Goal: Task Accomplishment & Management: Manage account settings

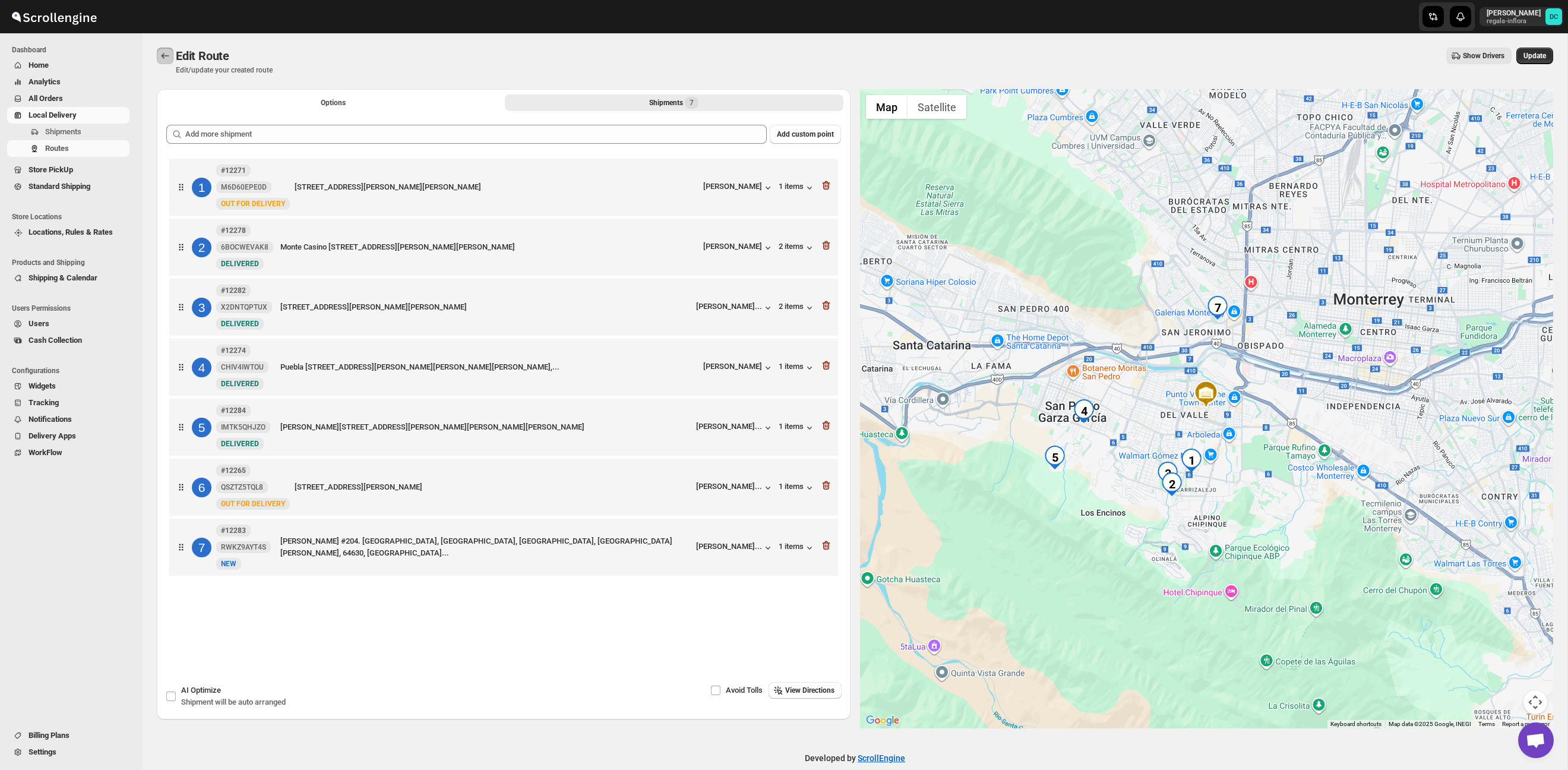
drag, startPoint x: 0, startPoint y: 0, endPoint x: 188, endPoint y: 57, distance: 196.5
click at [167, 50] on icon "Routes" at bounding box center [165, 56] width 12 height 12
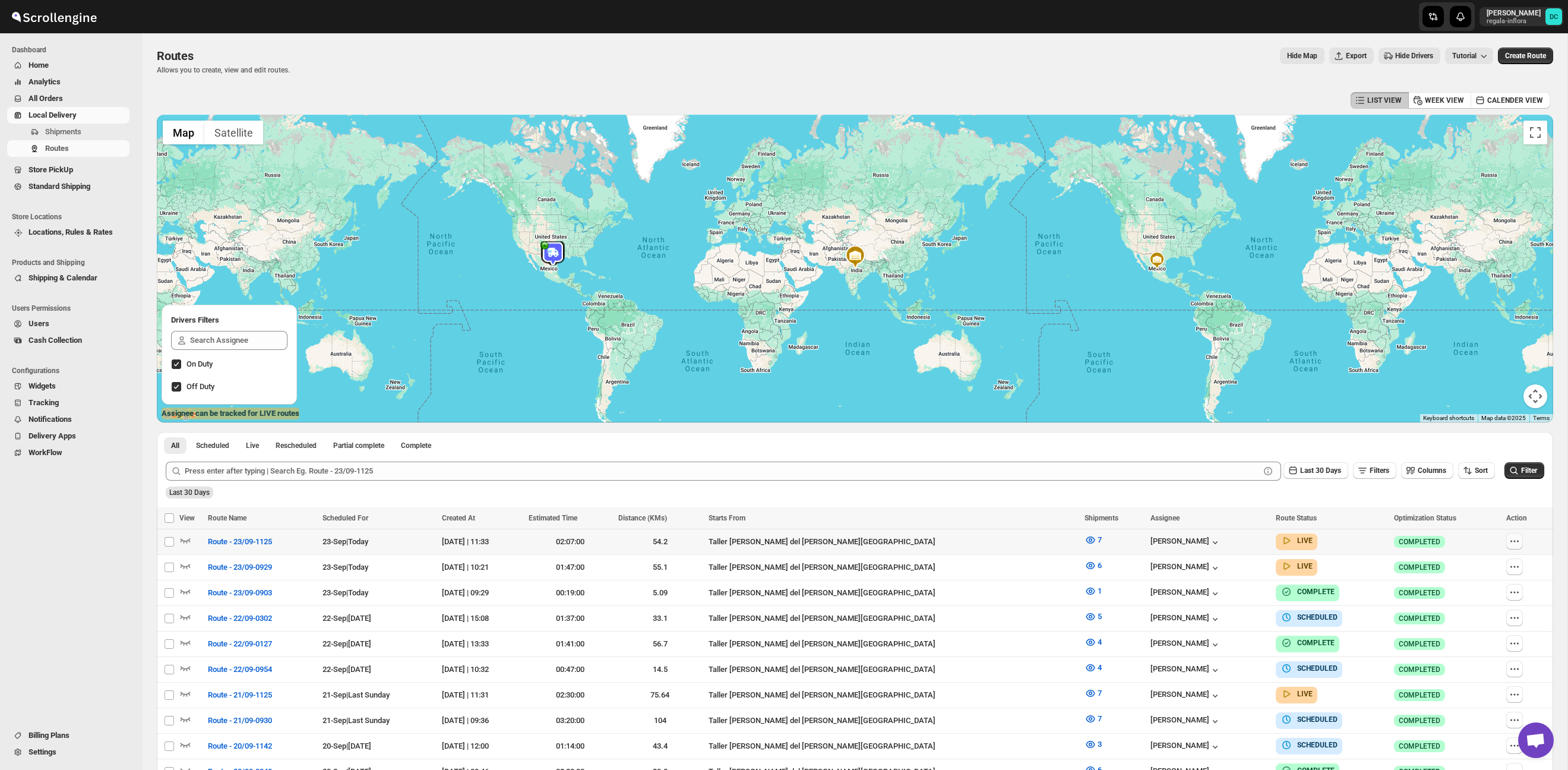
click at [1512, 543] on icon "button" at bounding box center [1514, 541] width 12 height 12
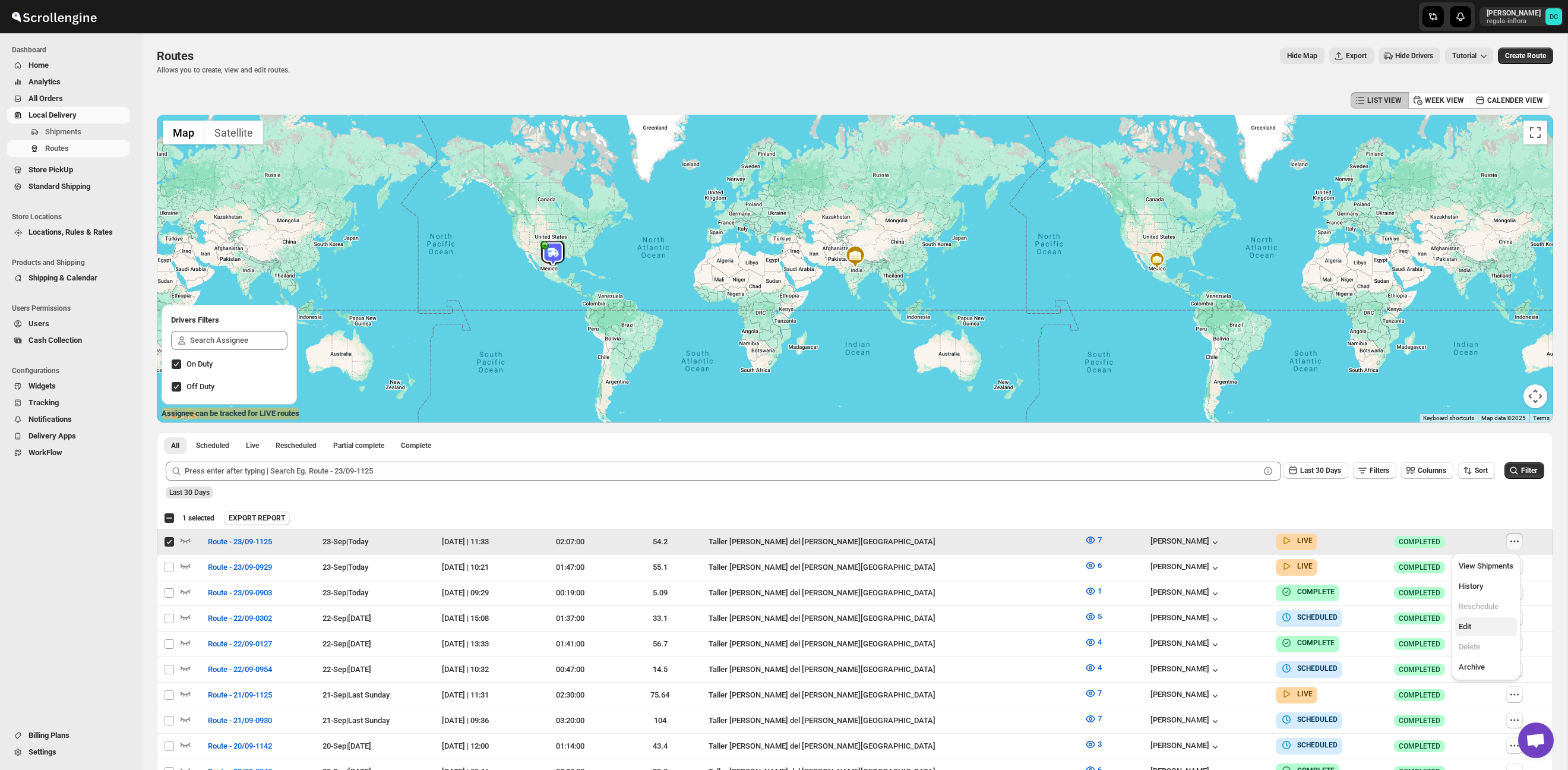
click at [1477, 631] on button "Edit" at bounding box center [1485, 627] width 62 height 19
checkbox input "false"
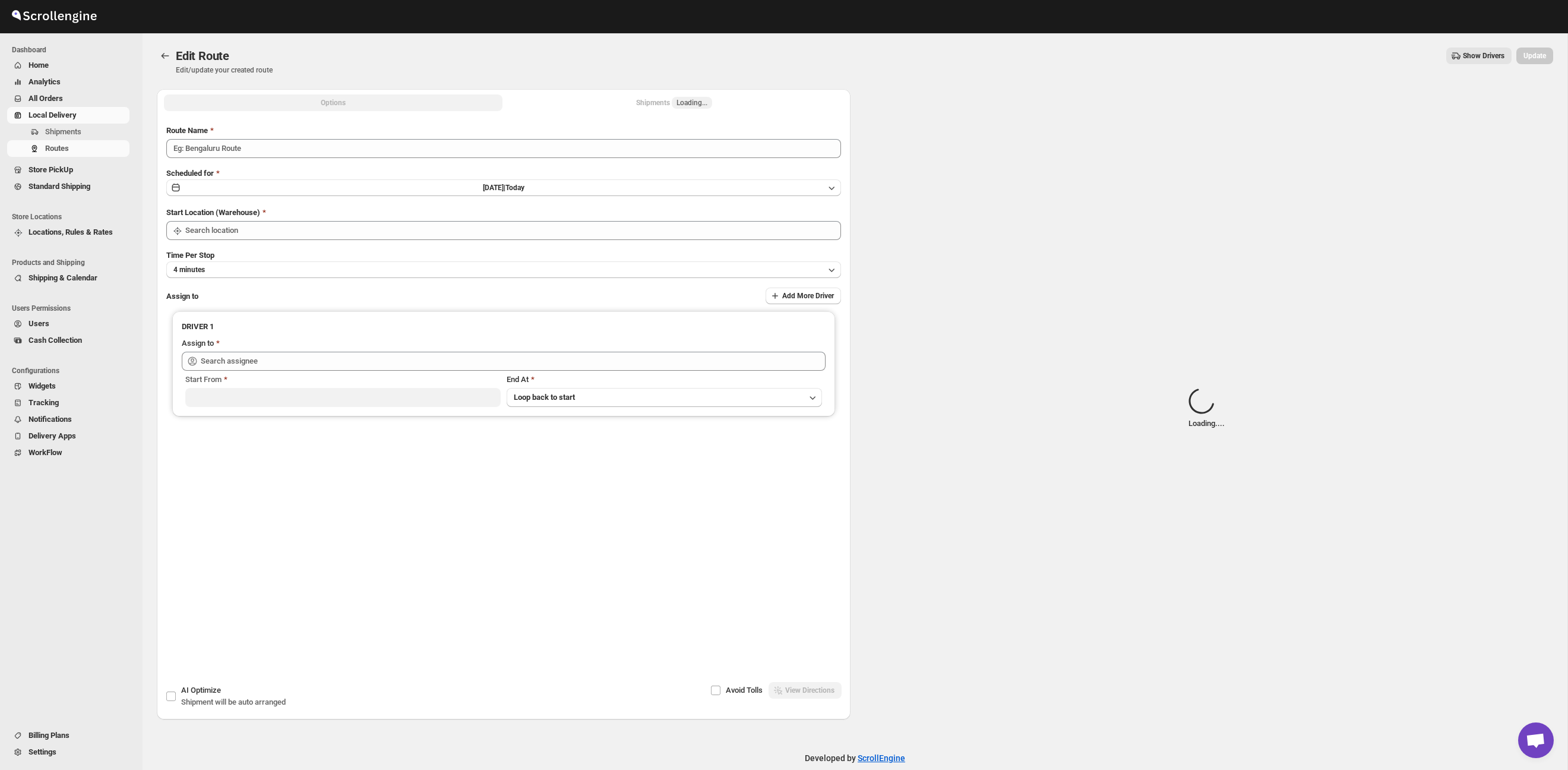
type input "Route - 23/09-1125"
type input "Taller [PERSON_NAME] del [PERSON_NAME][GEOGRAPHIC_DATA]"
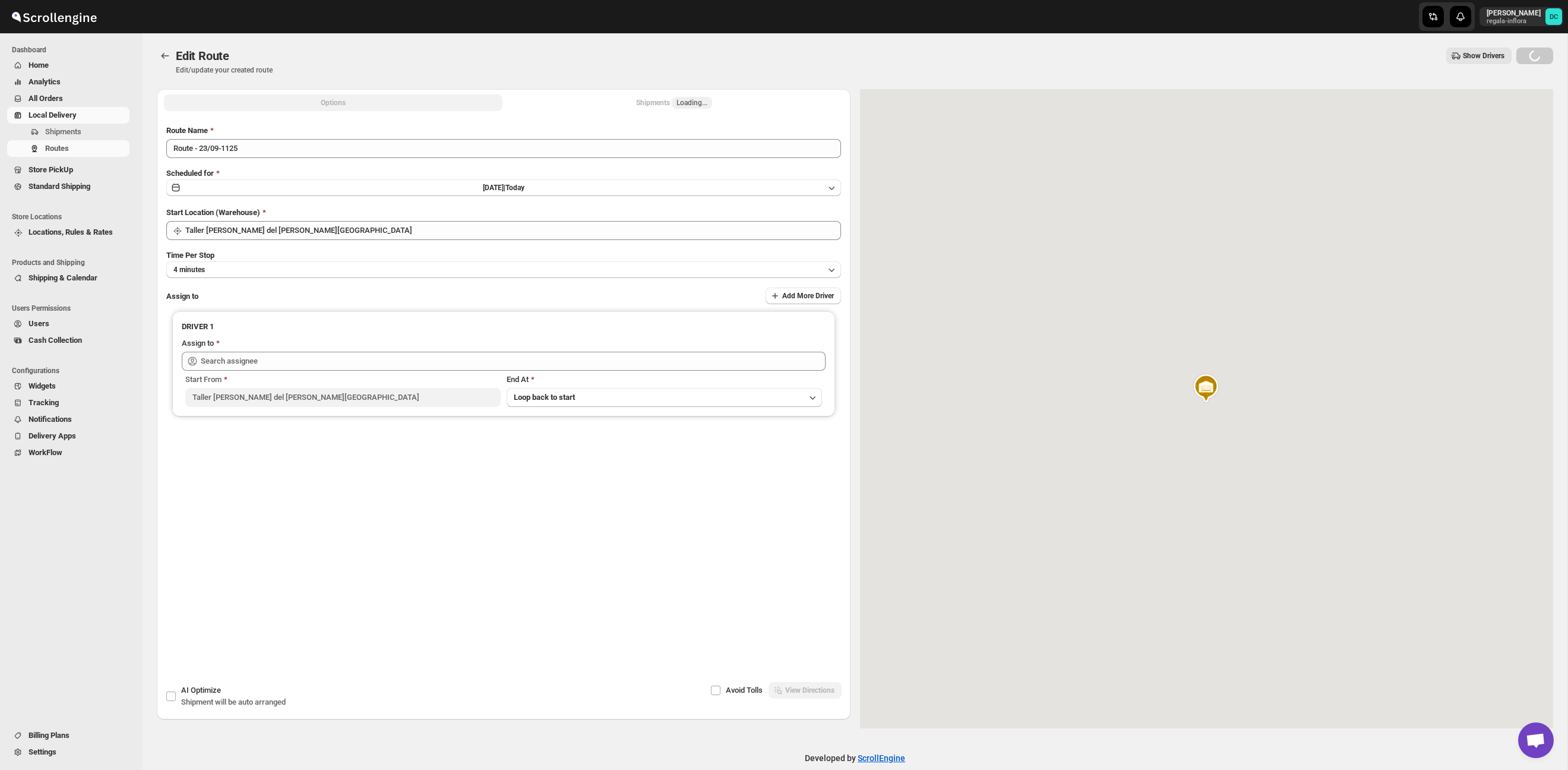
type input "[PERSON_NAME] ([EMAIL_ADDRESS][DOMAIN_NAME])"
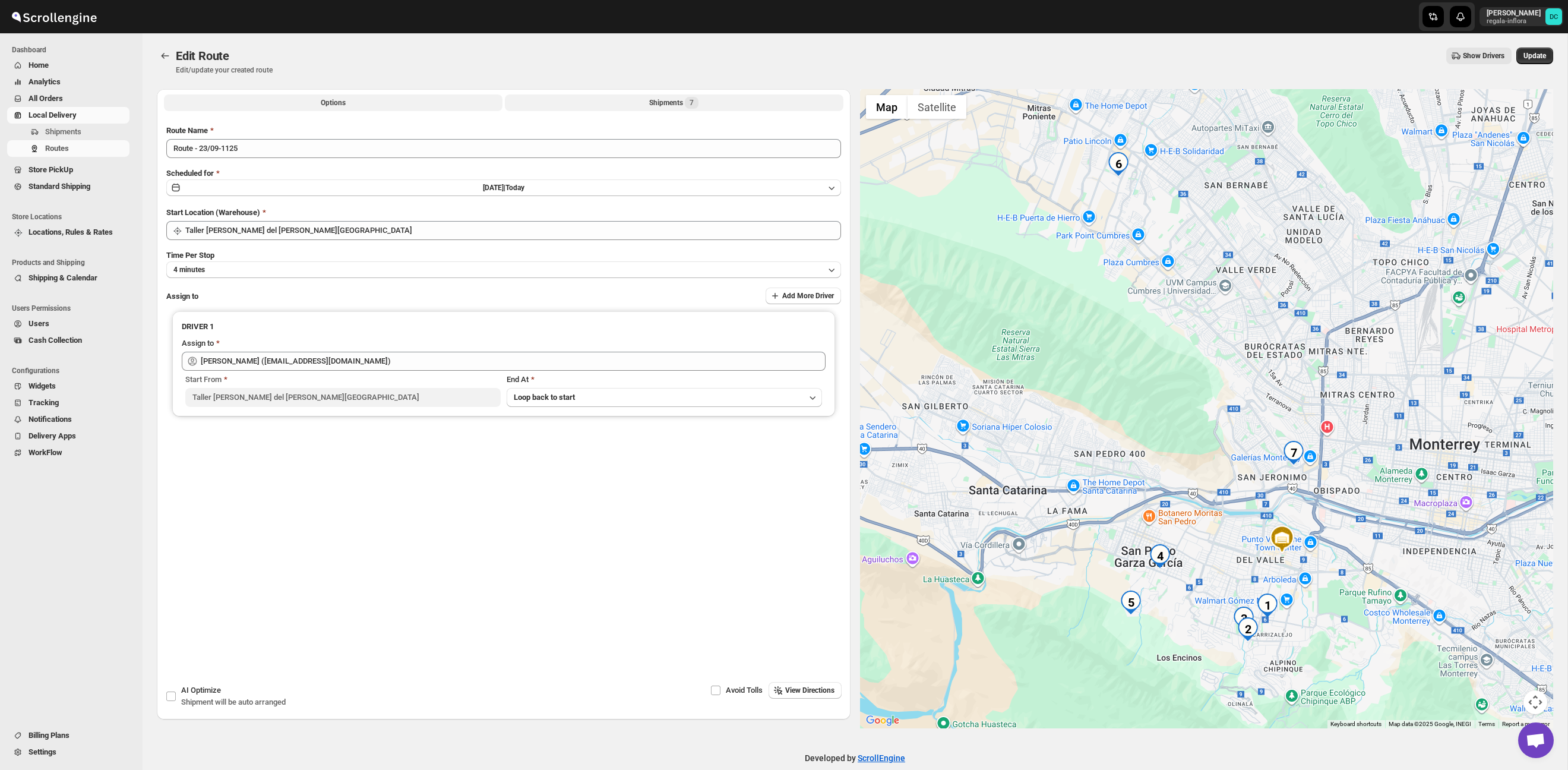
drag, startPoint x: 570, startPoint y: 110, endPoint x: 558, endPoint y: 105, distance: 13.0
click at [569, 110] on button "Shipments 7" at bounding box center [674, 103] width 338 height 17
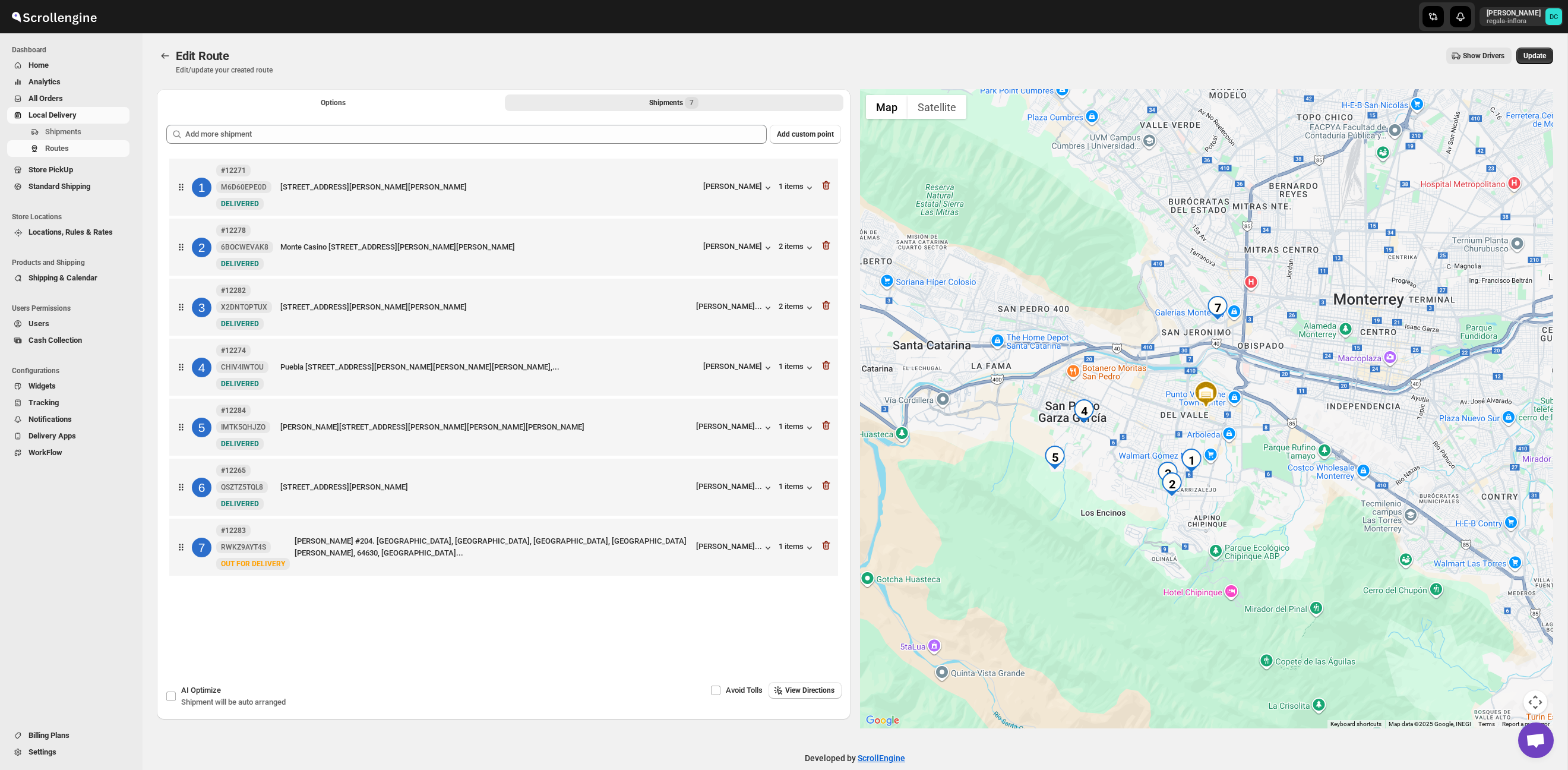
click at [52, 93] on span "All Orders" at bounding box center [78, 99] width 99 height 12
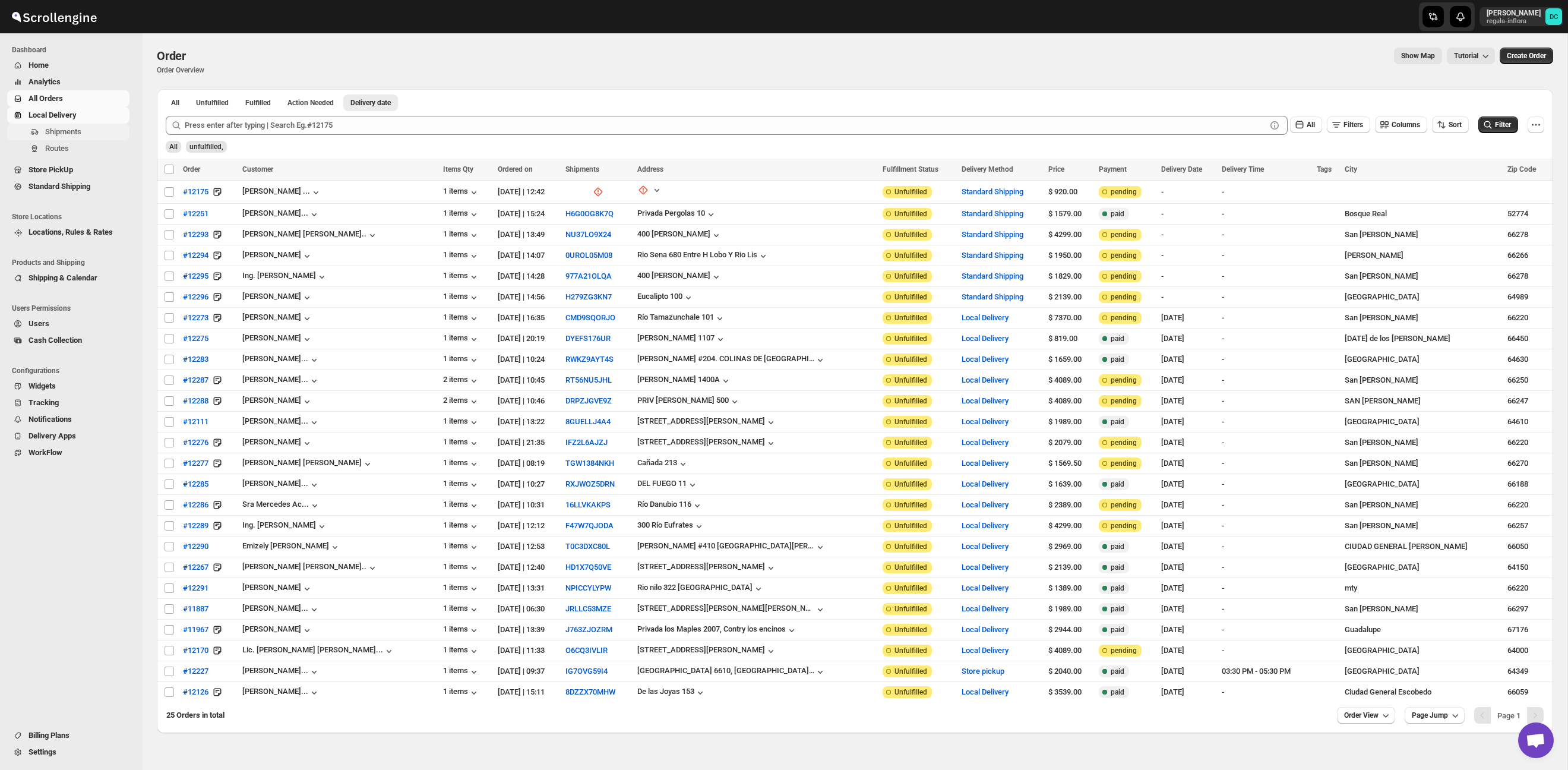
click at [77, 136] on span "Shipments" at bounding box center [86, 131] width 82 height 12
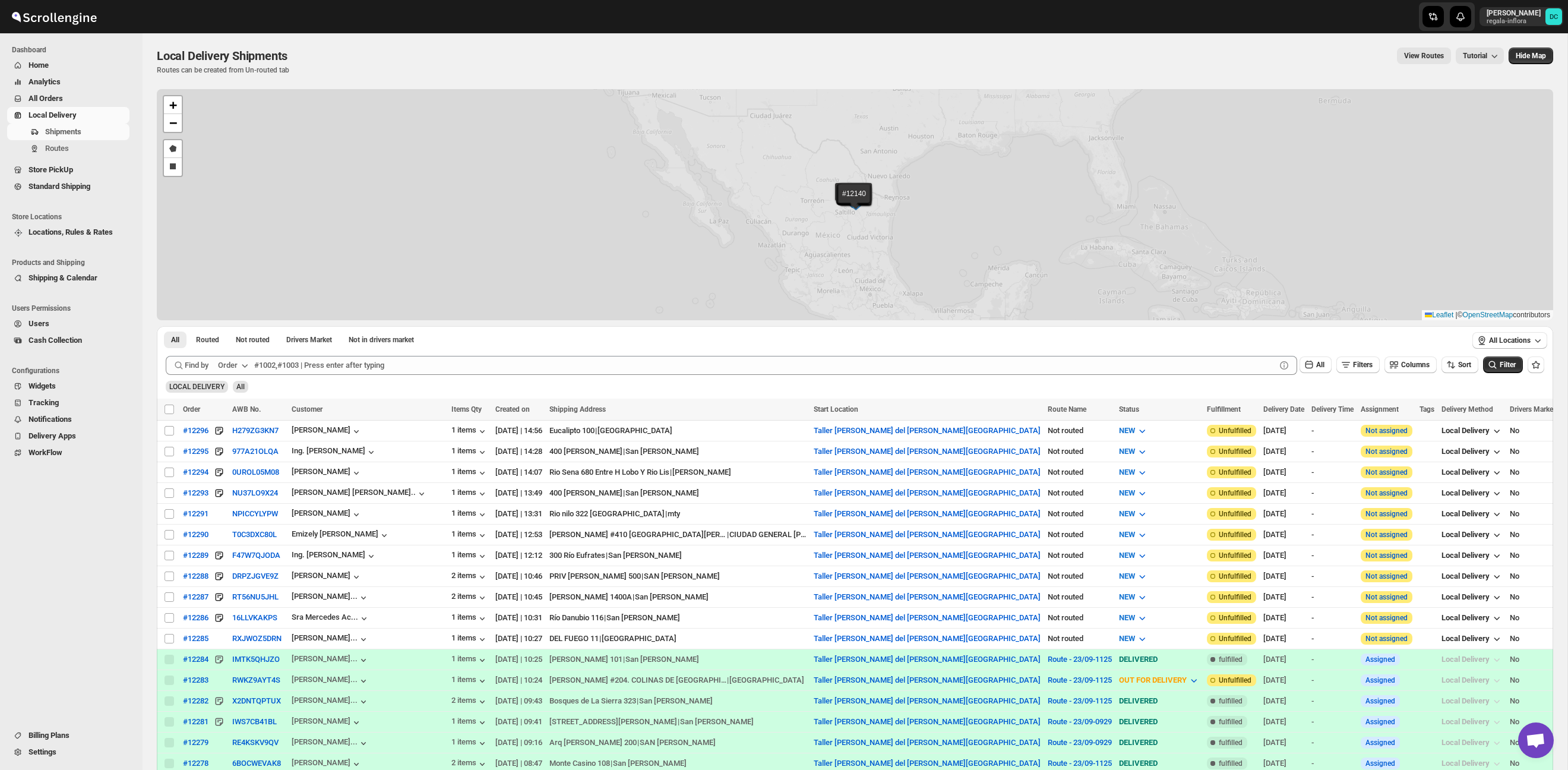
click at [63, 98] on span "All Orders" at bounding box center [46, 98] width 35 height 9
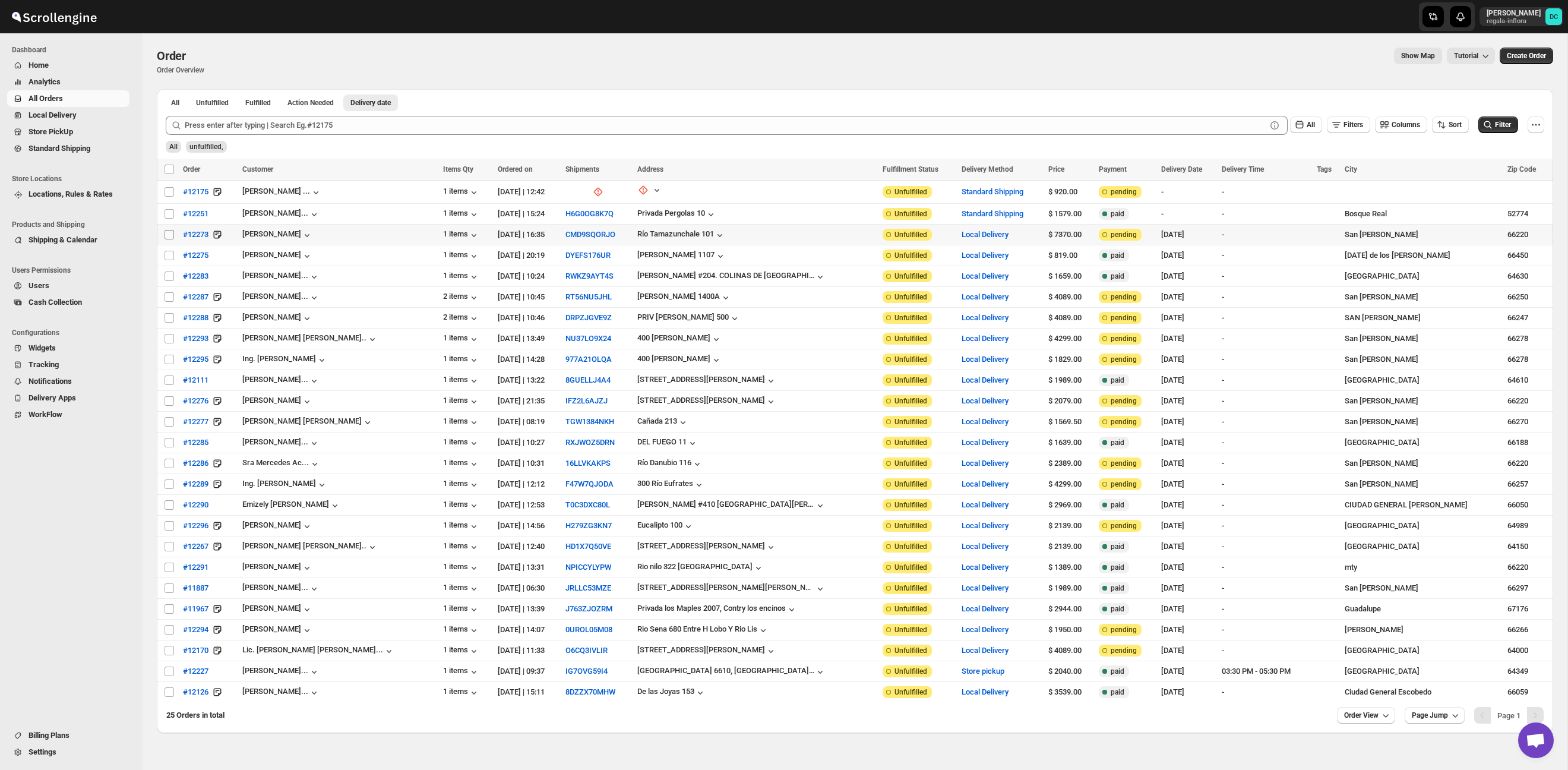
click at [168, 236] on input "Select order" at bounding box center [169, 235] width 10 height 10
checkbox input "true"
click at [166, 256] on input "Select order" at bounding box center [169, 256] width 10 height 10
checkbox input "true"
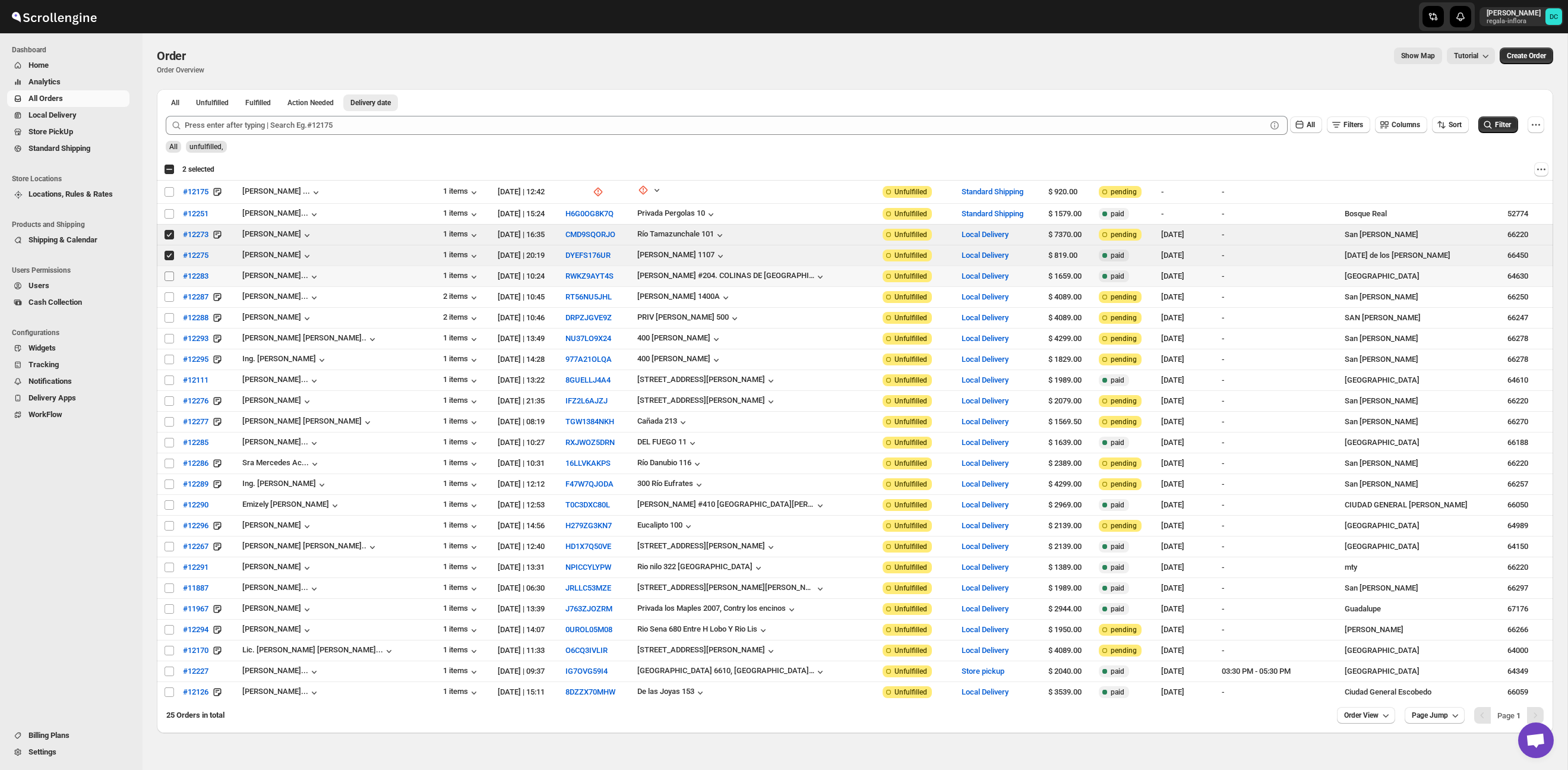
click at [170, 275] on input "Select order" at bounding box center [169, 277] width 10 height 10
checkbox input "true"
click at [168, 297] on input "Select order" at bounding box center [169, 297] width 10 height 10
checkbox input "true"
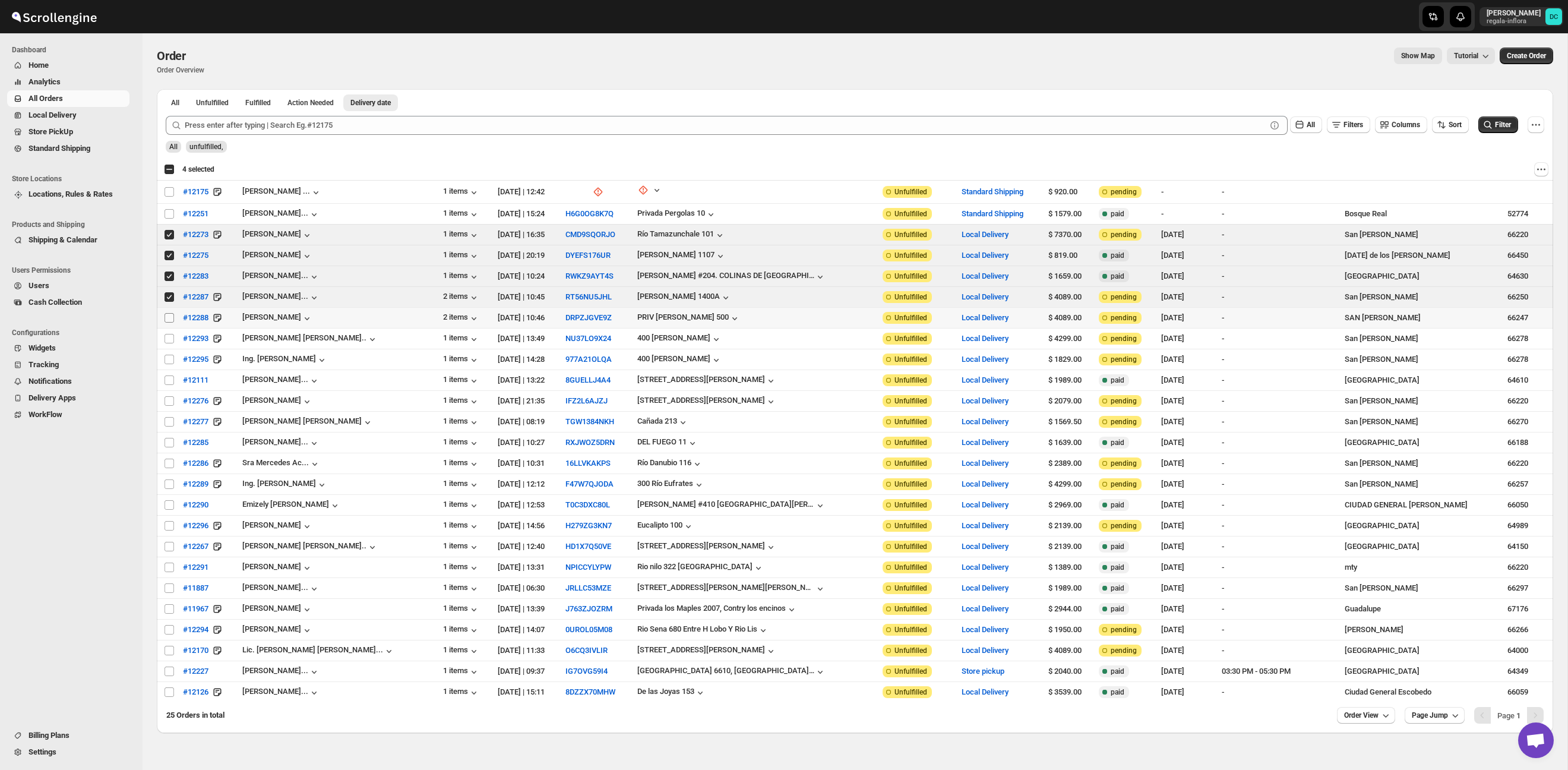
click at [170, 317] on input "Select order" at bounding box center [169, 318] width 10 height 10
checkbox input "true"
click at [170, 340] on input "Select order" at bounding box center [169, 339] width 10 height 10
checkbox input "true"
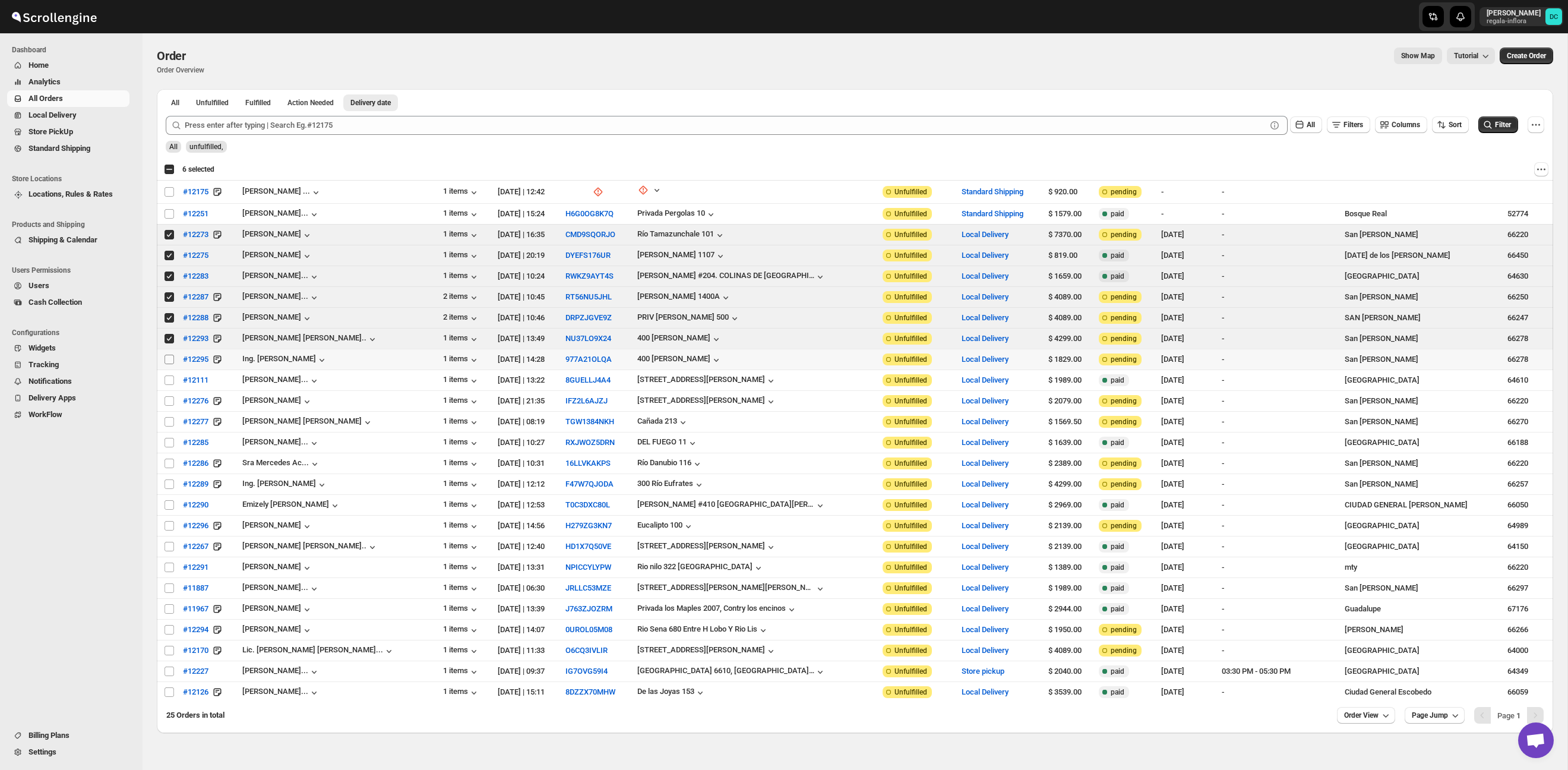
click at [170, 359] on input "Select order" at bounding box center [169, 360] width 10 height 10
checkbox input "true"
click at [168, 315] on input "Select order" at bounding box center [169, 318] width 10 height 10
checkbox input "false"
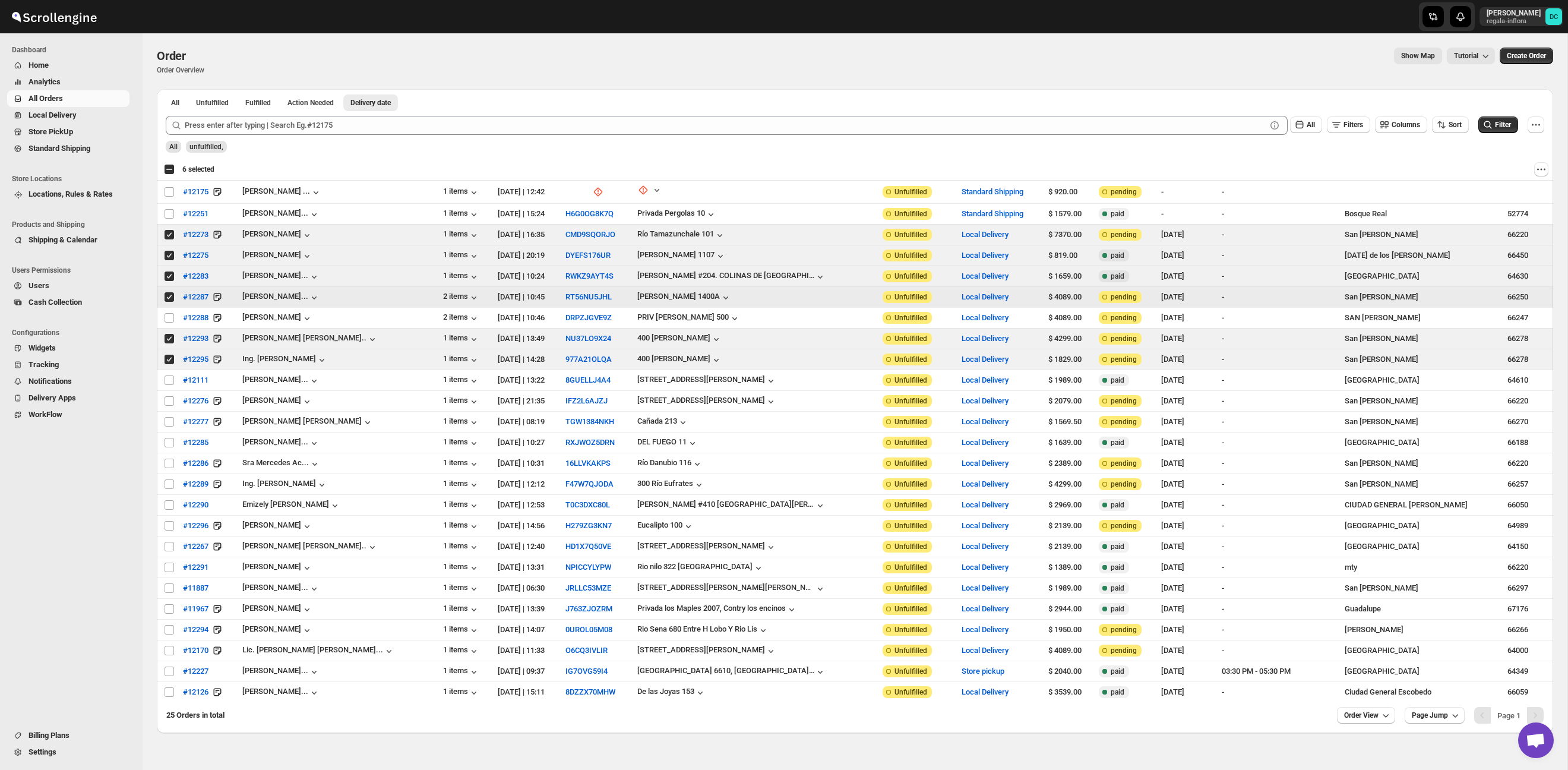
click at [168, 299] on input "Select order" at bounding box center [169, 297] width 10 height 10
checkbox input "false"
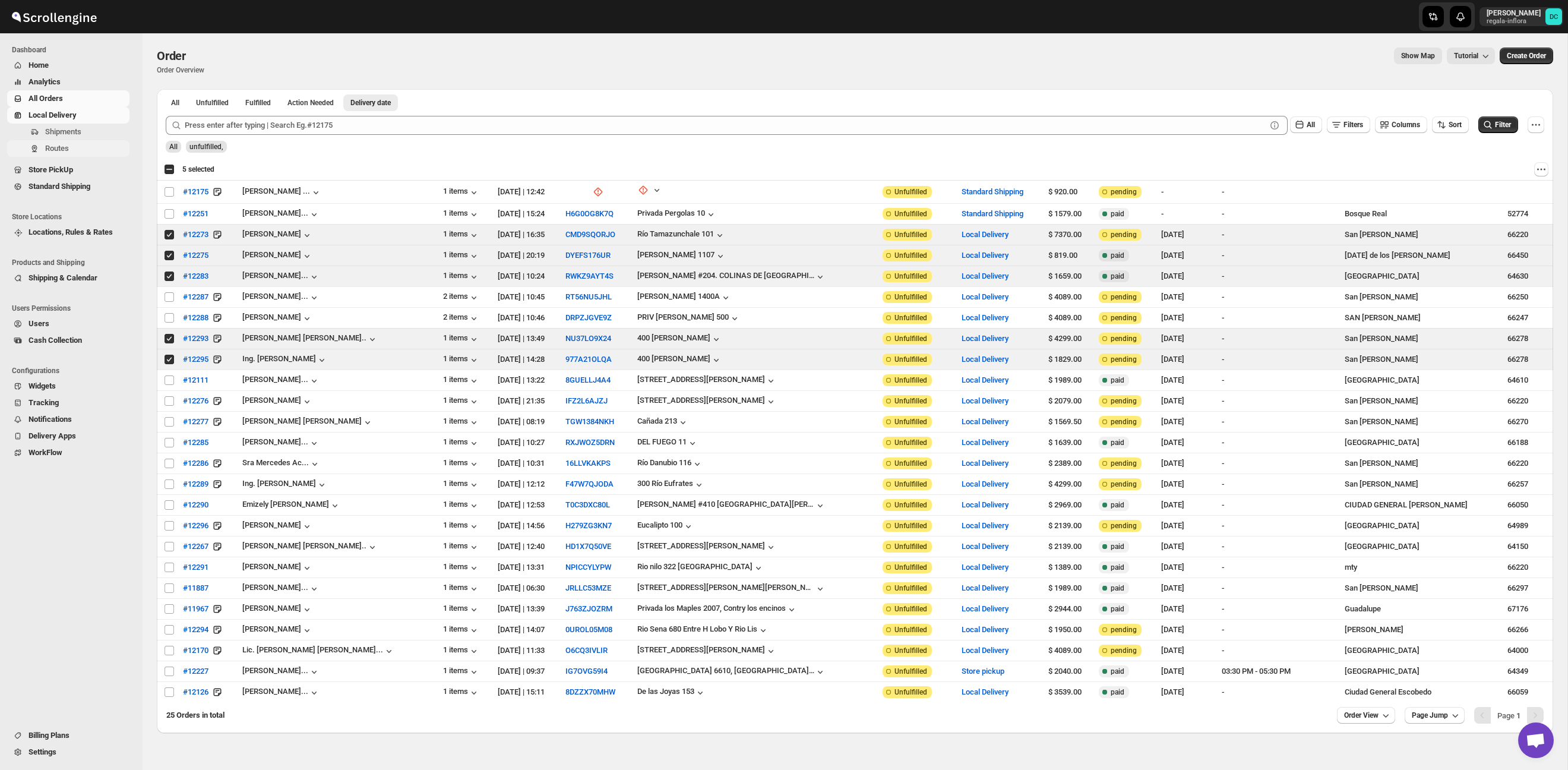
click at [82, 145] on span "Routes" at bounding box center [86, 148] width 82 height 12
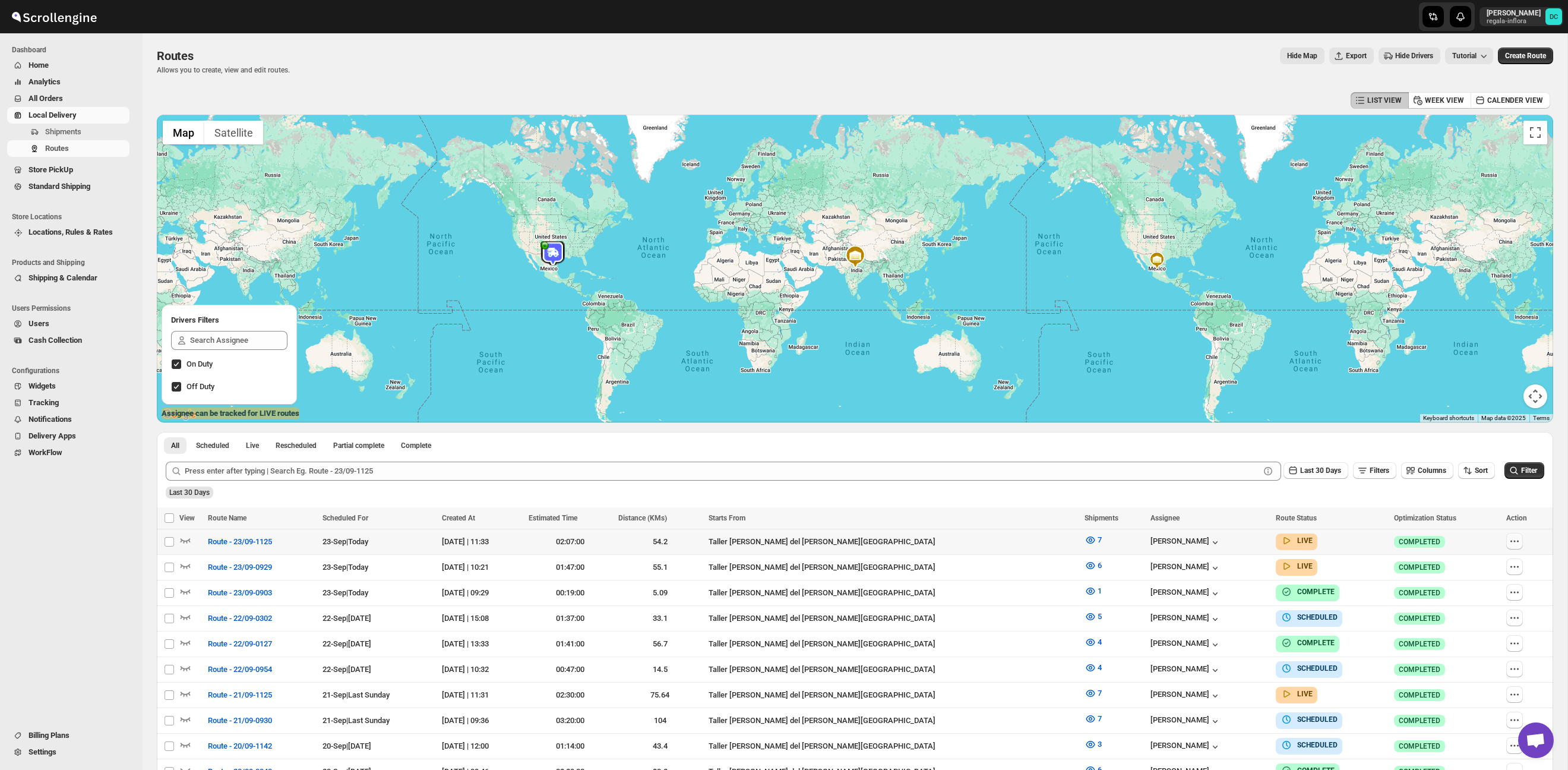
click at [1510, 549] on button "button" at bounding box center [1514, 541] width 17 height 17
checkbox input "true"
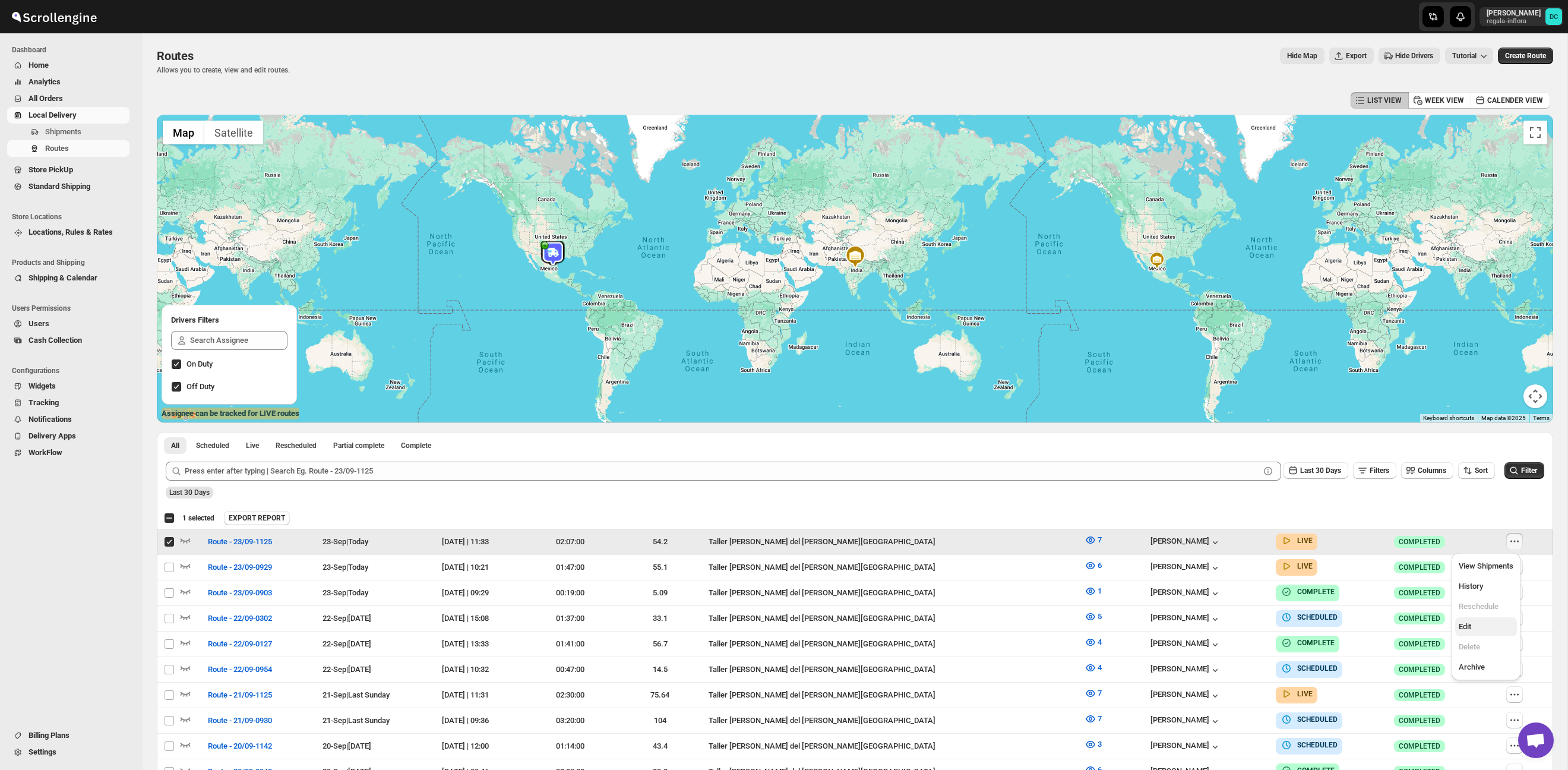
click at [1473, 630] on span "Edit" at bounding box center [1485, 627] width 55 height 12
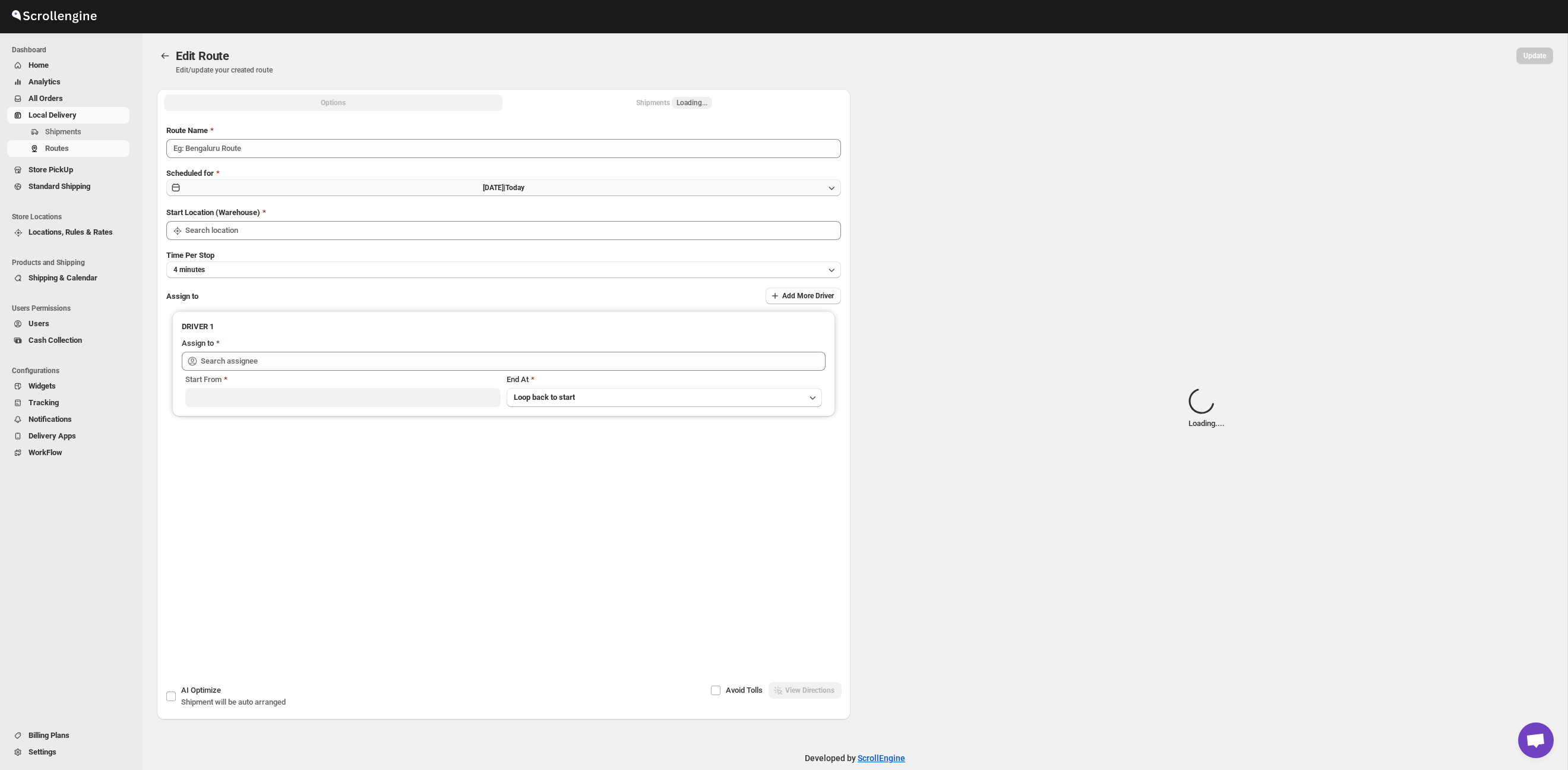
type input "Route - 23/09-1125"
type input "Taller [PERSON_NAME] del [PERSON_NAME][GEOGRAPHIC_DATA]"
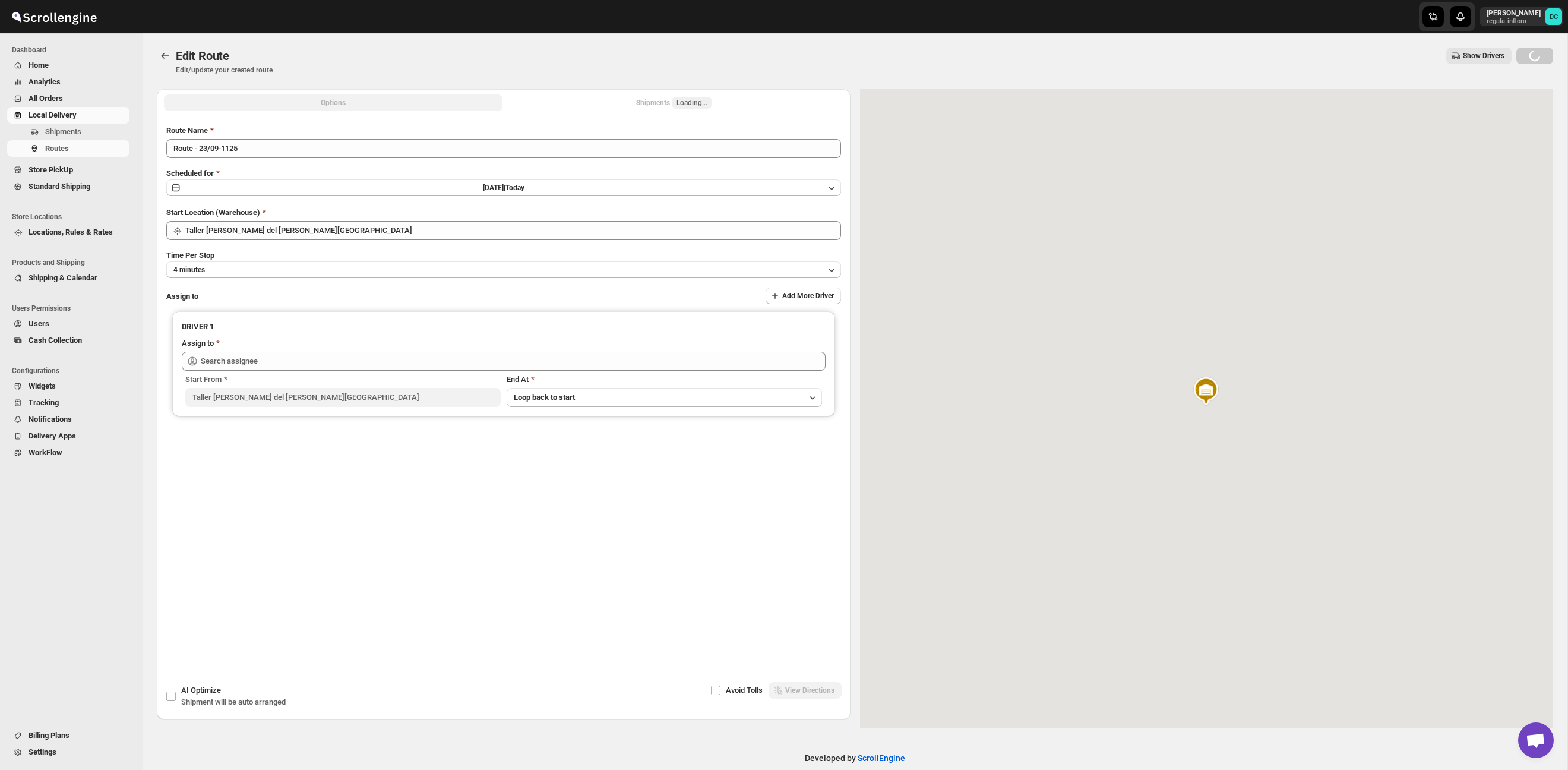
type input "[PERSON_NAME] ([EMAIL_ADDRESS][DOMAIN_NAME])"
click at [693, 109] on span "Loading..." at bounding box center [692, 103] width 41 height 12
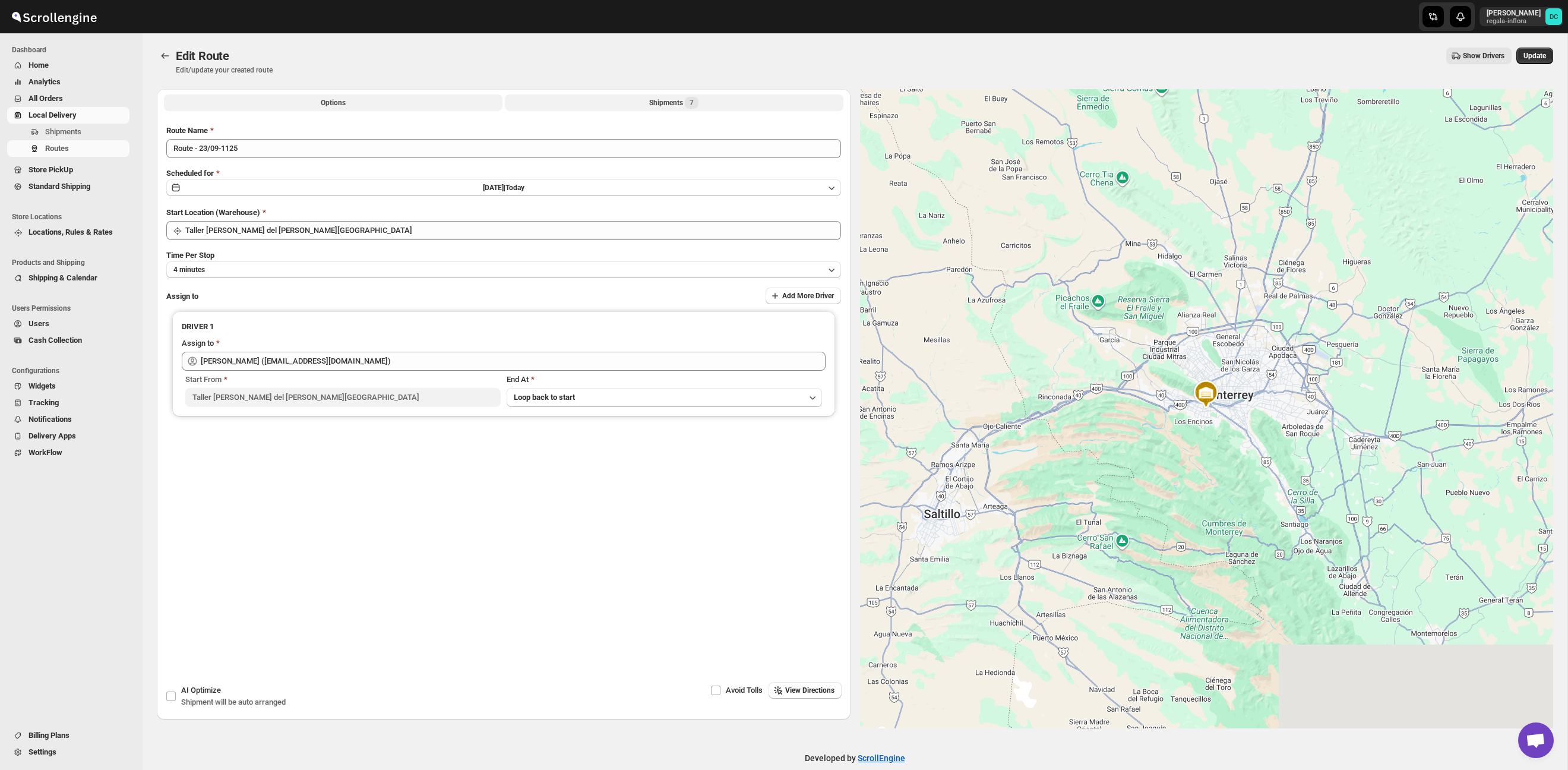
click at [655, 104] on div "Shipments 7" at bounding box center [674, 103] width 50 height 12
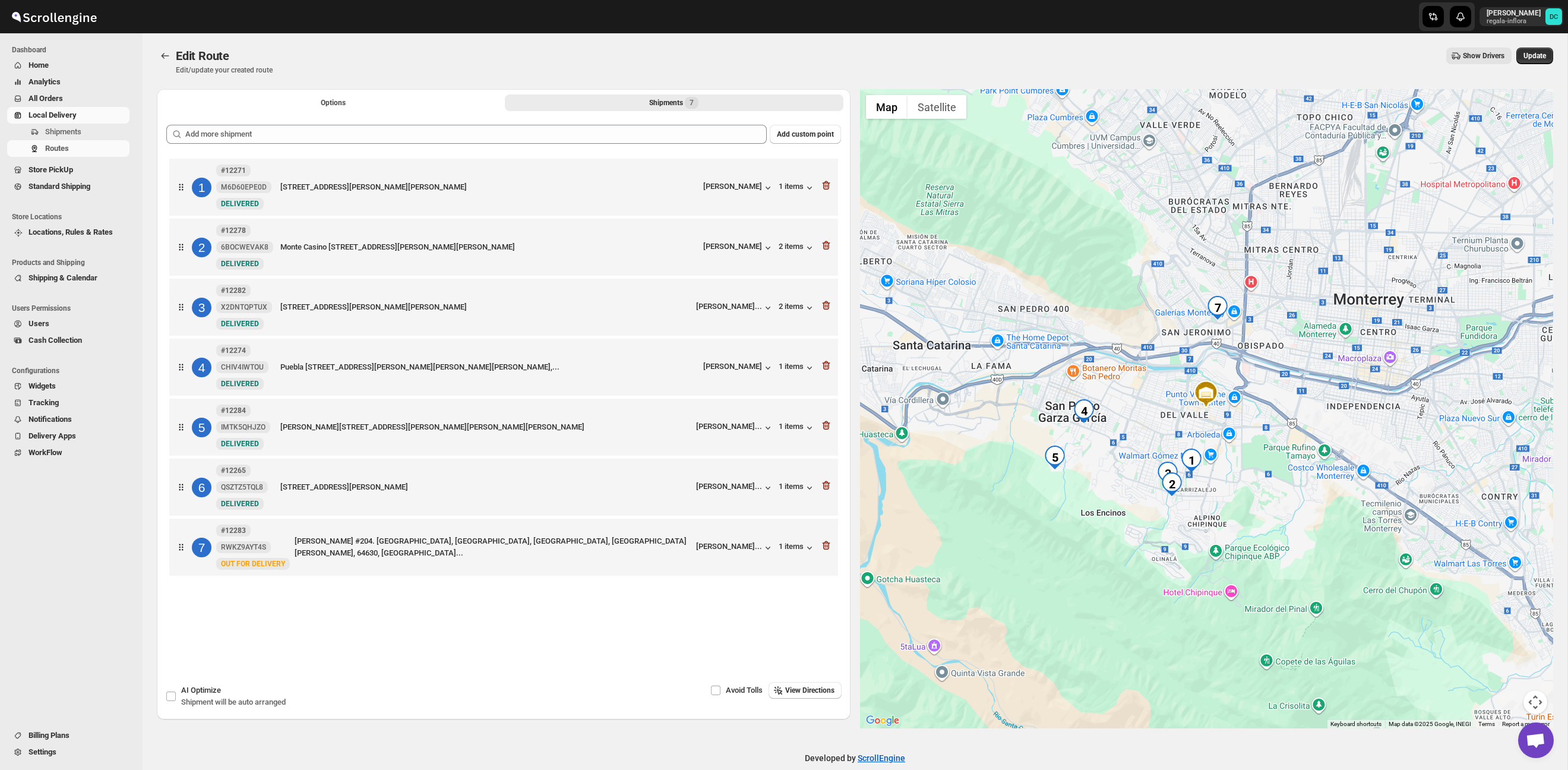
click at [67, 102] on span "All Orders" at bounding box center [78, 99] width 99 height 12
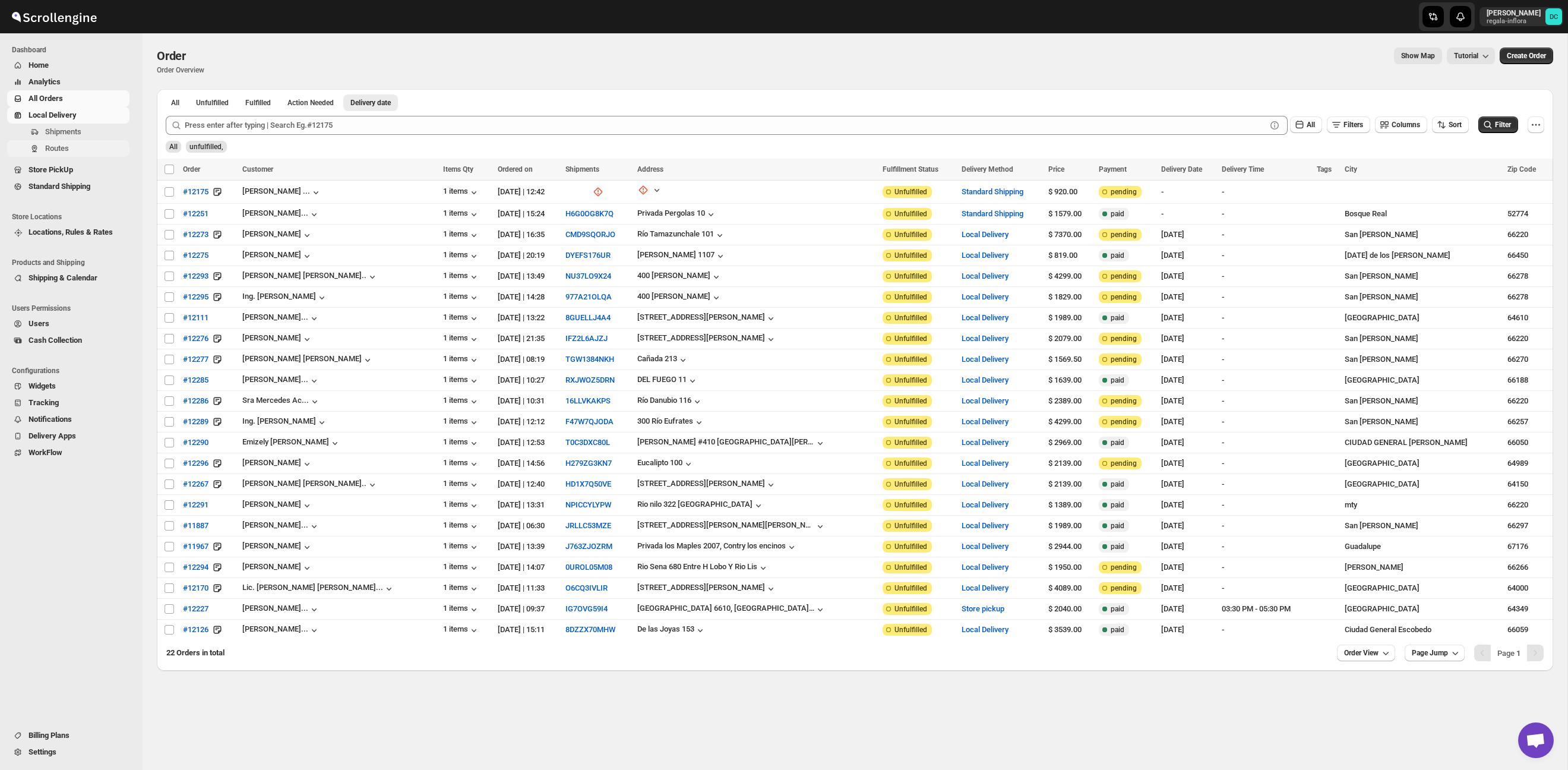
click at [82, 143] on span "Routes" at bounding box center [86, 148] width 82 height 12
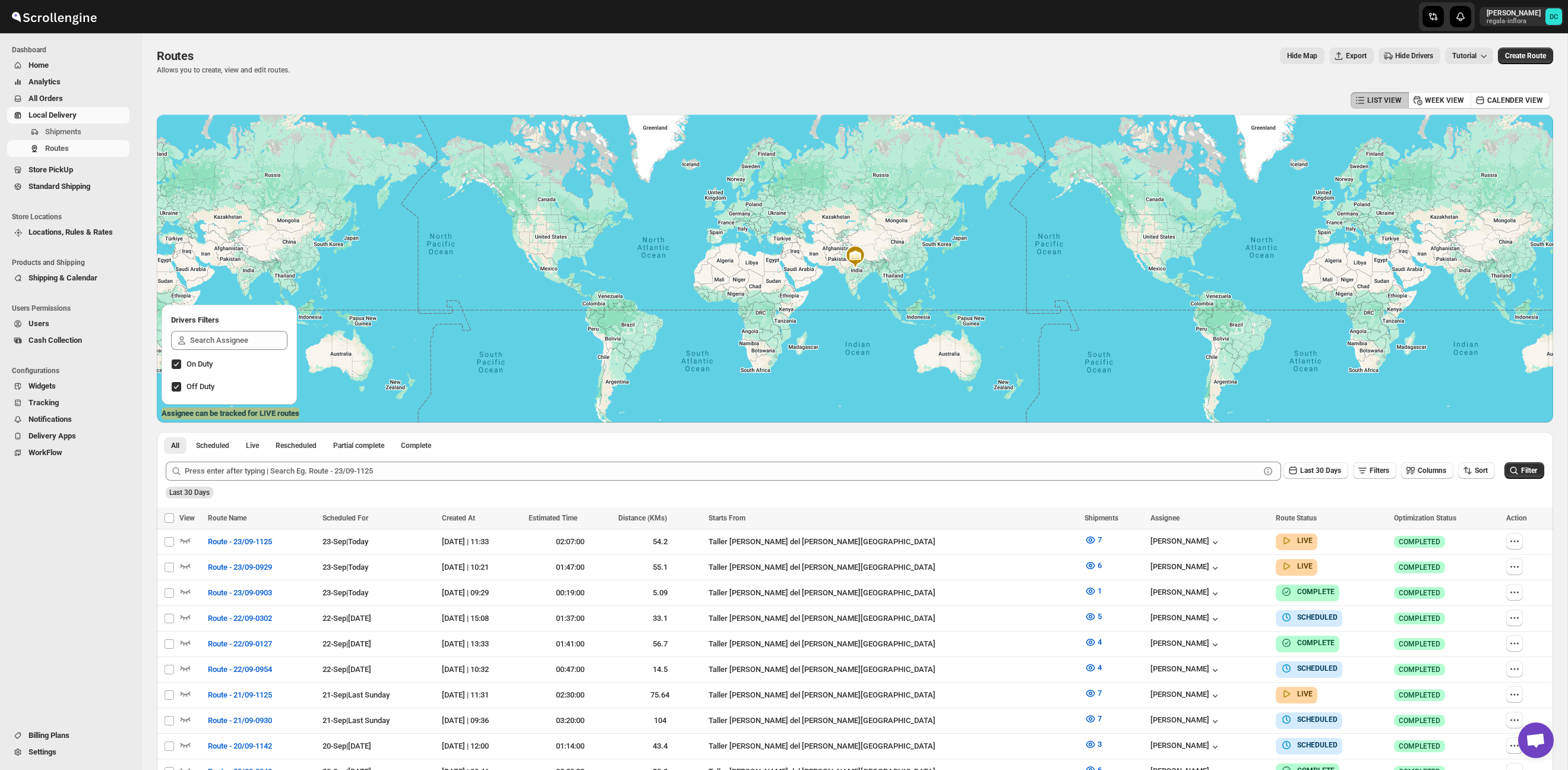
click at [60, 95] on span "All Orders" at bounding box center [46, 98] width 35 height 9
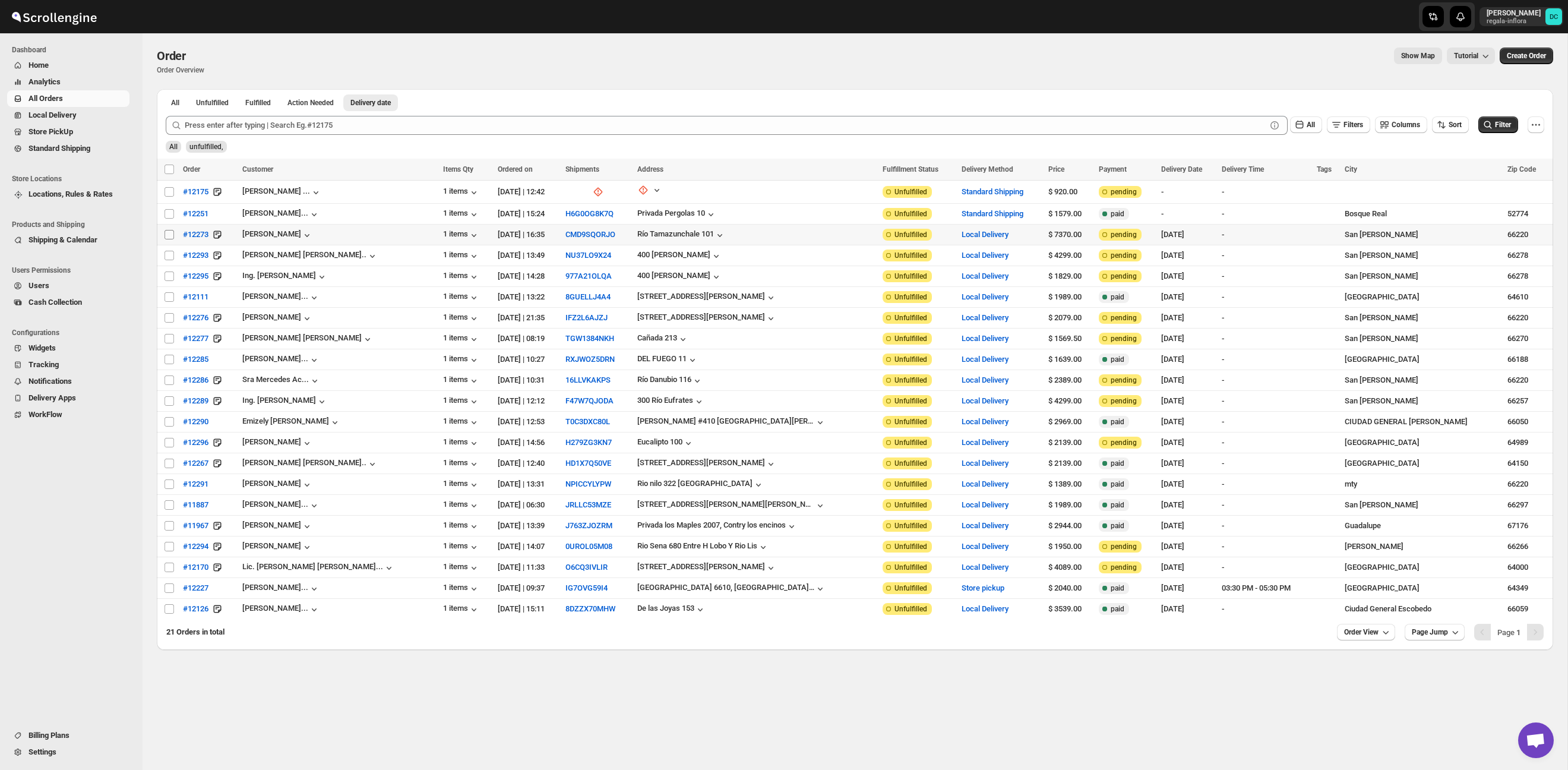
click at [170, 236] on input "Select order" at bounding box center [169, 235] width 10 height 10
checkbox input "true"
click at [170, 256] on input "Select order" at bounding box center [169, 256] width 10 height 10
checkbox input "true"
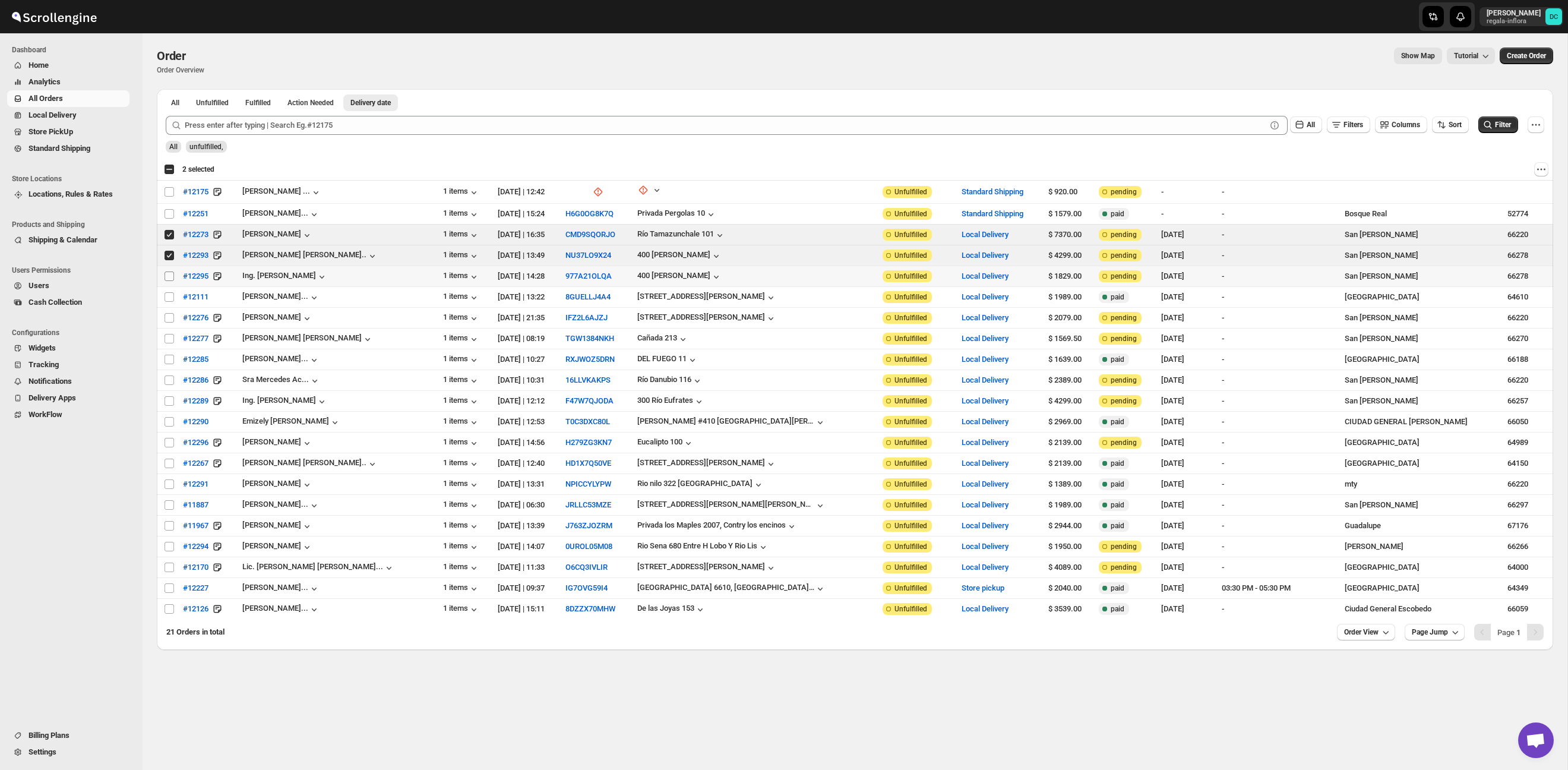
click at [170, 272] on input "Select order" at bounding box center [169, 277] width 10 height 10
checkbox input "true"
